Goal: Navigation & Orientation: Understand site structure

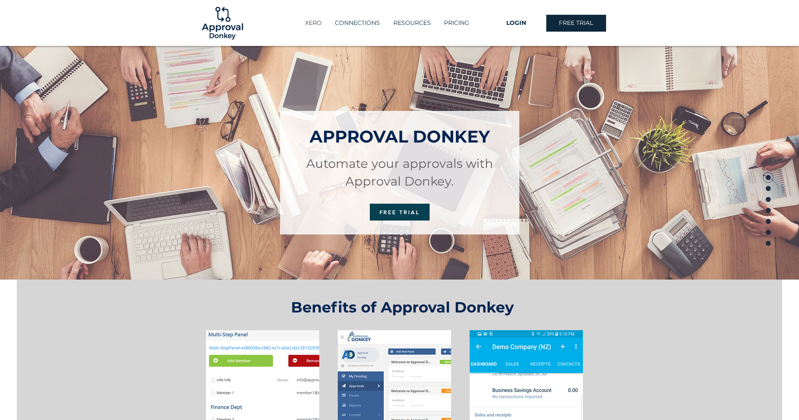
click at [307, 27] on p "XERO" at bounding box center [313, 23] width 25 height 14
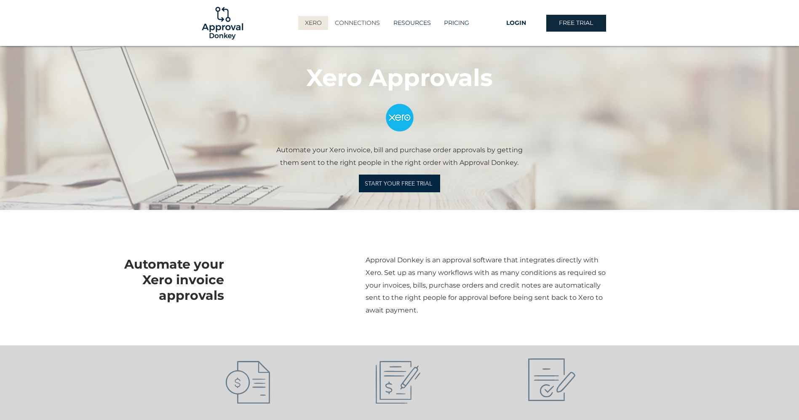
click at [355, 28] on p "CONNECTIONS" at bounding box center [357, 23] width 53 height 14
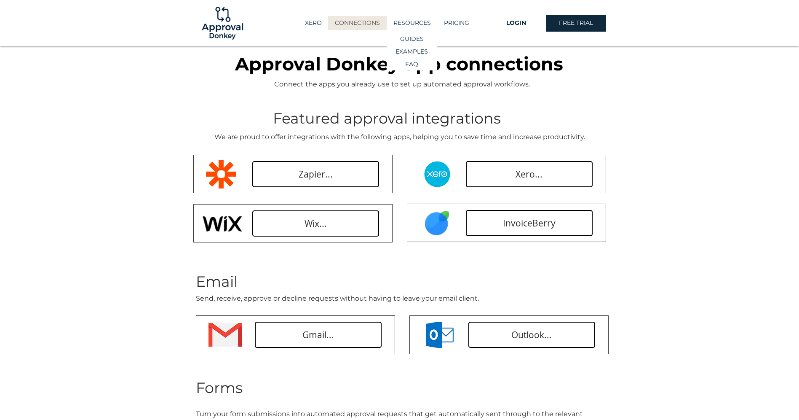
click at [409, 27] on p "RESOURCES" at bounding box center [412, 23] width 46 height 14
click at [453, 24] on p "PRICING" at bounding box center [457, 23] width 34 height 14
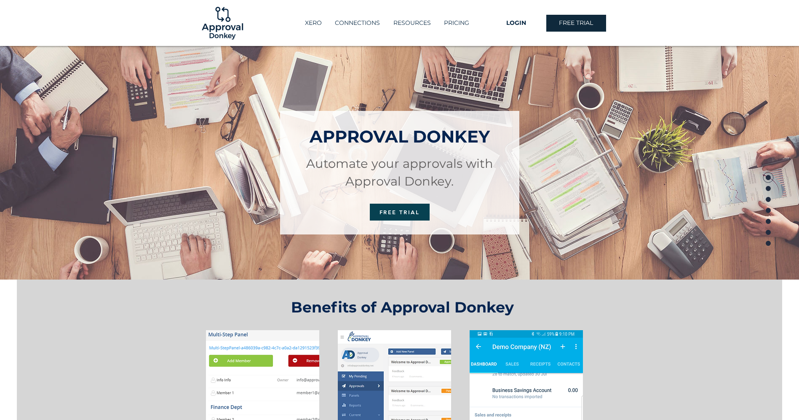
click at [237, 29] on img at bounding box center [222, 22] width 45 height 45
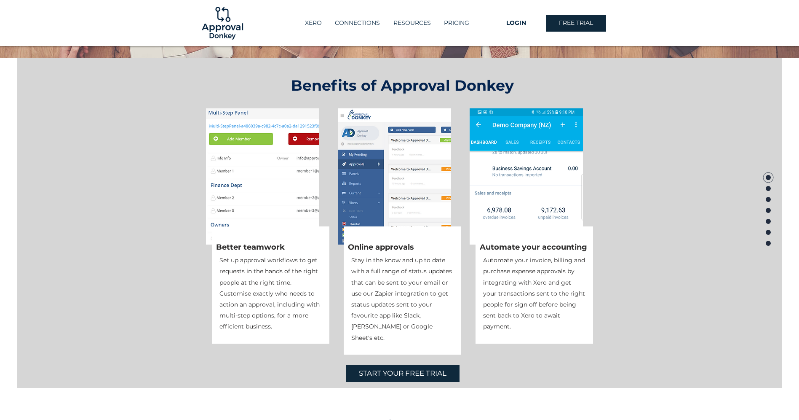
scroll to position [265, 0]
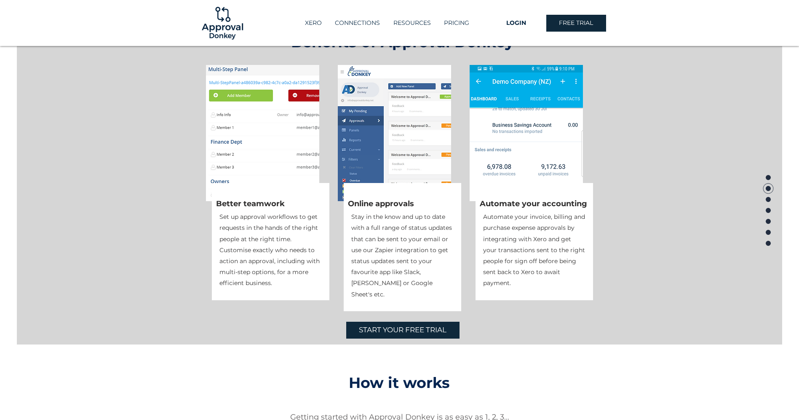
click at [232, 100] on img at bounding box center [262, 133] width 113 height 136
click at [364, 104] on img at bounding box center [394, 133] width 113 height 136
click at [483, 108] on img at bounding box center [526, 133] width 113 height 136
